Goal: Task Accomplishment & Management: Manage account settings

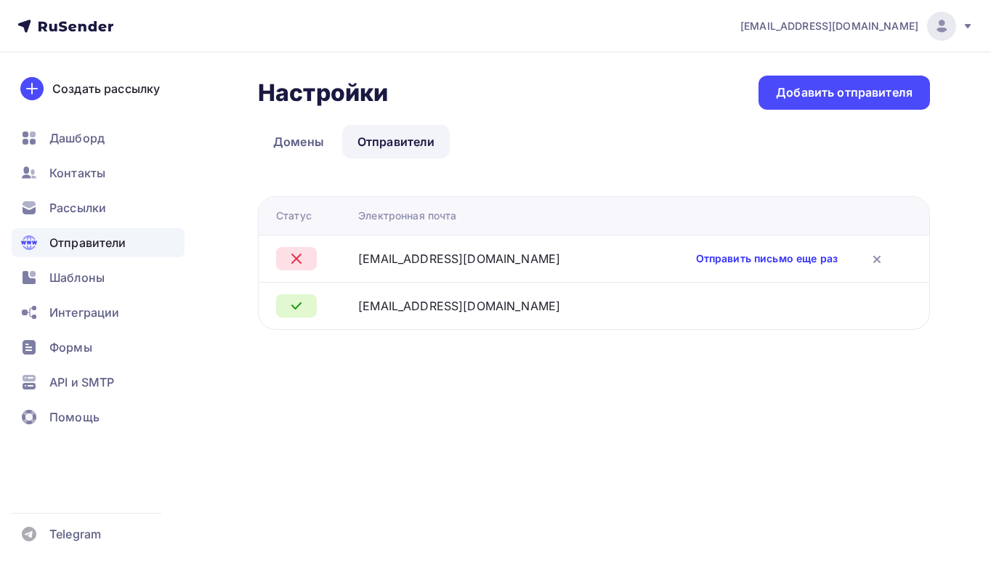
click at [790, 260] on link "Отправить письмо еще раз" at bounding box center [767, 258] width 142 height 15
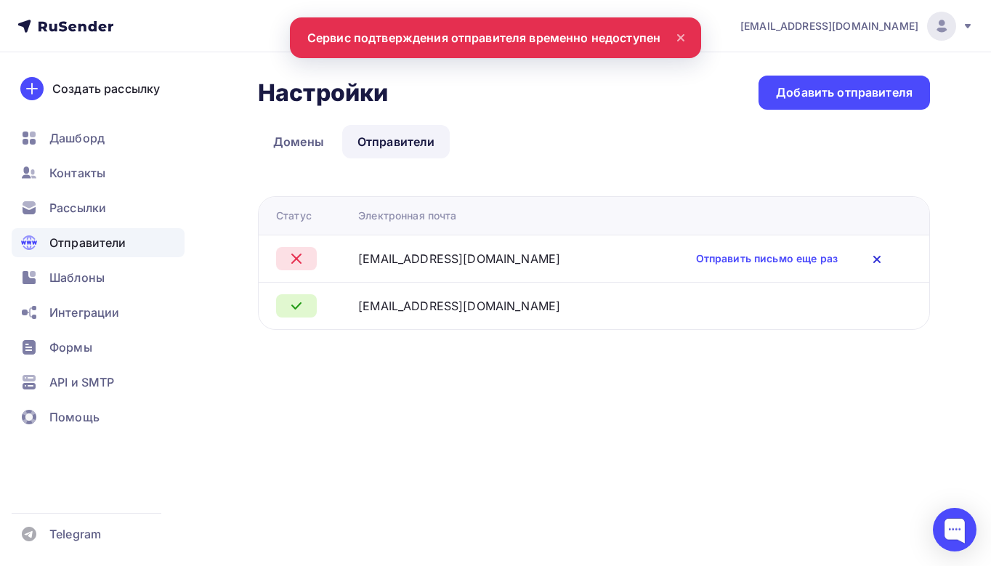
click at [876, 256] on icon at bounding box center [876, 259] width 17 height 17
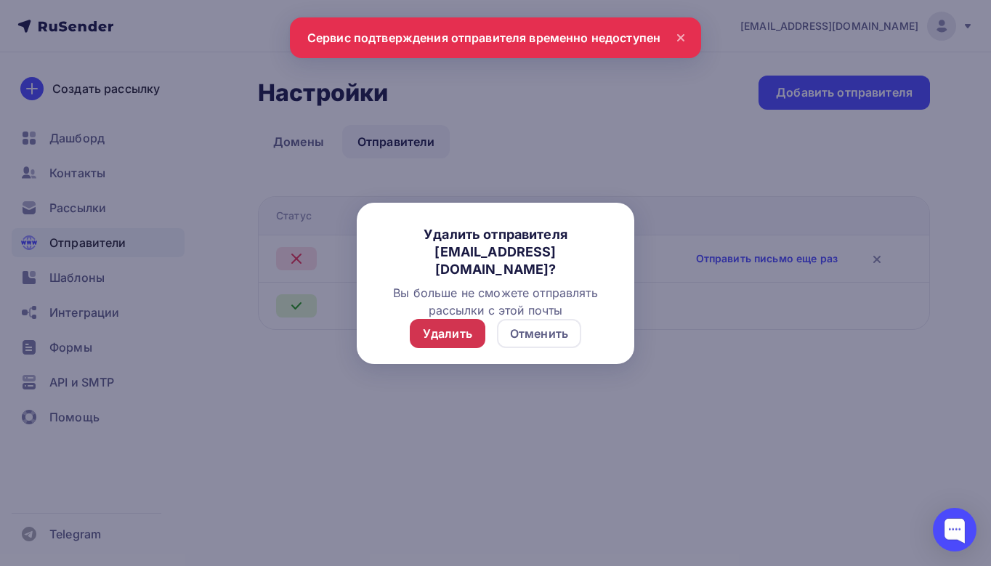
click at [427, 328] on div "Удалить" at bounding box center [447, 333] width 49 height 17
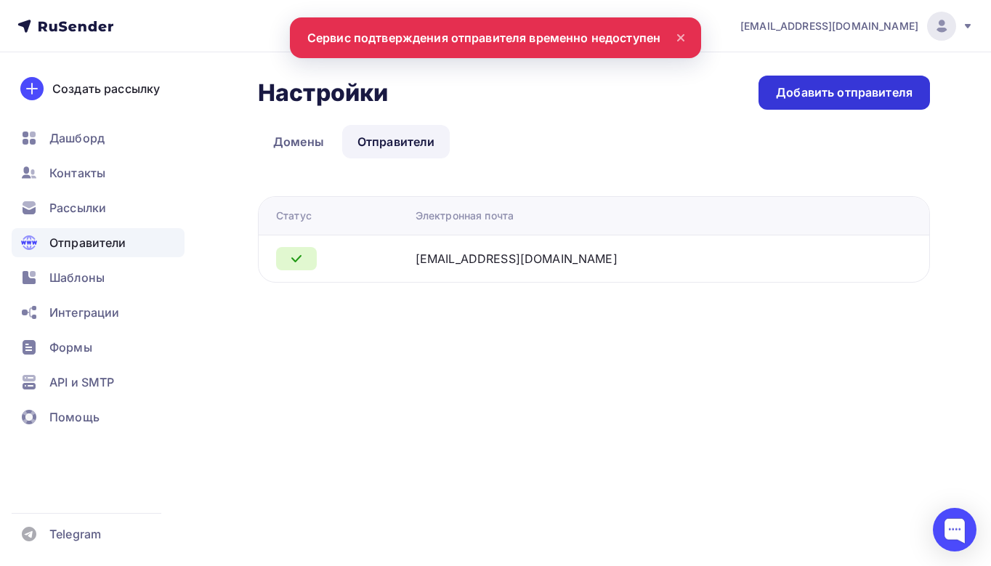
click at [819, 90] on div "Добавить отправителя" at bounding box center [844, 92] width 137 height 17
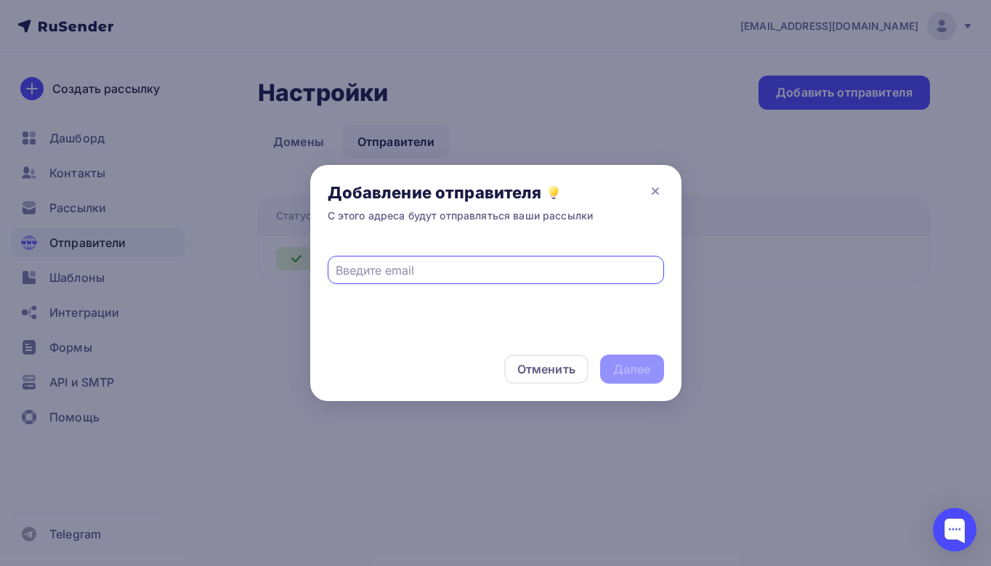
paste input "[EMAIL_ADDRESS][DOMAIN_NAME]"
type input "[EMAIL_ADDRESS][DOMAIN_NAME]"
click at [626, 368] on div "Далее" at bounding box center [632, 369] width 38 height 17
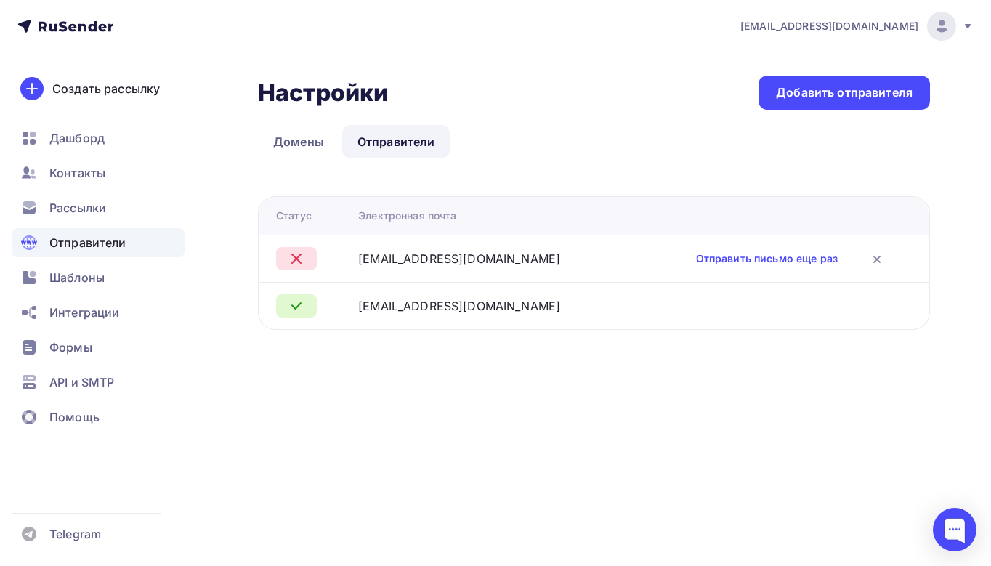
drag, startPoint x: 543, startPoint y: 261, endPoint x: 358, endPoint y: 260, distance: 185.3
click at [358, 260] on tr "noreply@mail.skladolog.com Отправить письмо еще раз" at bounding box center [594, 258] width 671 height 47
click at [745, 249] on td "Отправить письмо еще раз" at bounding box center [780, 258] width 297 height 47
click at [739, 256] on link "Отправить письмо еще раз" at bounding box center [767, 258] width 142 height 15
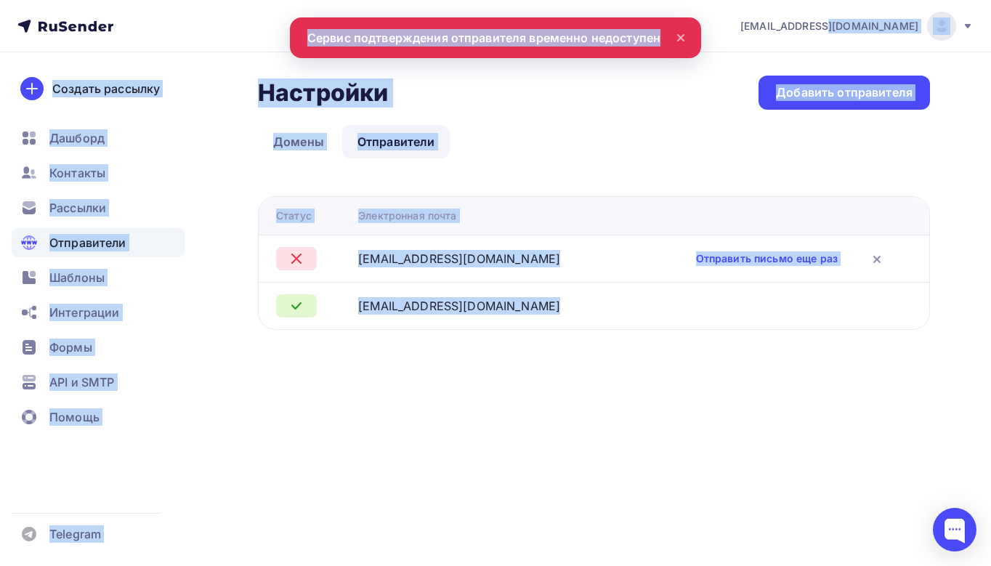
drag, startPoint x: 672, startPoint y: 44, endPoint x: 577, endPoint y: 51, distance: 95.4
click at [577, 51] on div "arsen993@bk.ru Аккаунт Тарифы Выйти Создать рассылку Дашборд Контакты Рассылки …" at bounding box center [495, 194] width 991 height 388
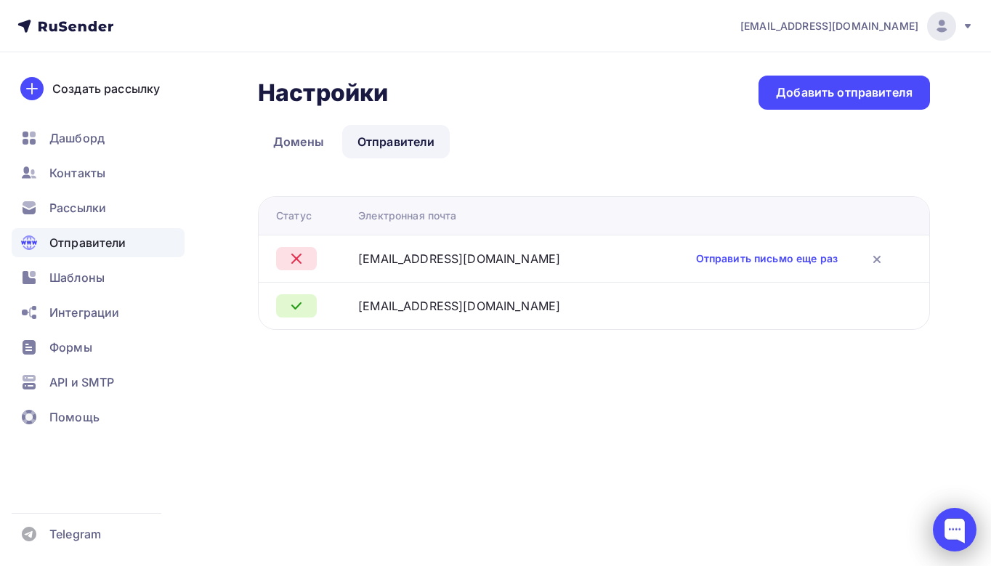
click at [954, 527] on div at bounding box center [955, 530] width 44 height 44
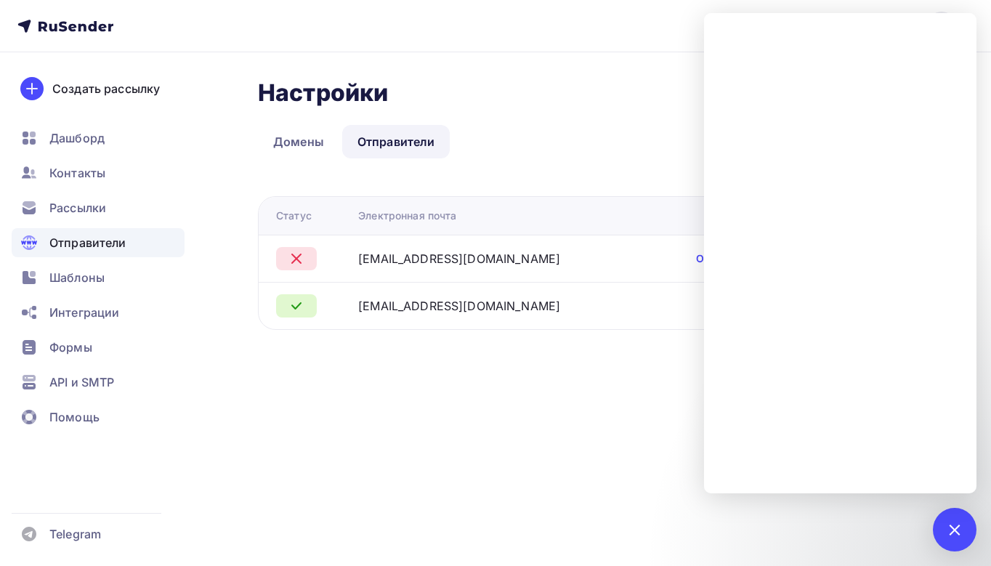
click at [514, 387] on div "Настройки Настройки Добавить отправителя Домены Отправители Отправители Домены …" at bounding box center [495, 220] width 991 height 336
